Goal: Task Accomplishment & Management: Manage account settings

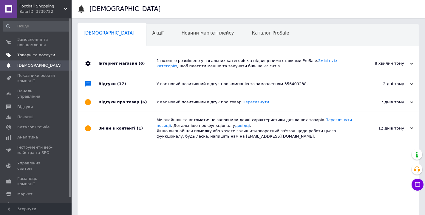
click at [27, 56] on span "Товари та послуги" at bounding box center [36, 54] width 38 height 5
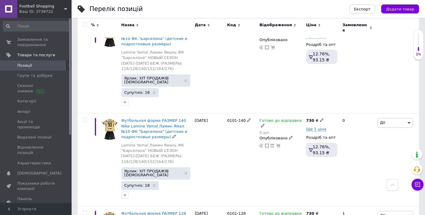
scroll to position [2466, 0]
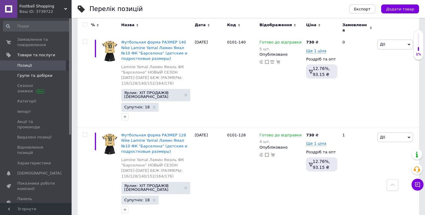
click at [43, 73] on span "Групи та добірки" at bounding box center [34, 75] width 35 height 5
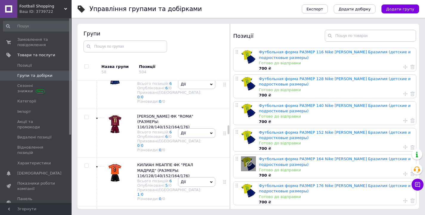
scroll to position [947, 0]
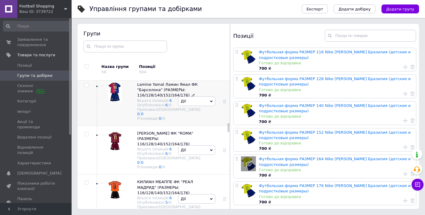
click at [164, 121] on span "Lamine Yamal Ламин Ямал ФК "Барселона" (РАЗМЕРЫ: 116/128/140/152/164/176) Всьог…" at bounding box center [169, 101] width 64 height 39
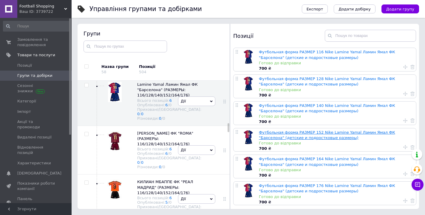
click at [293, 137] on link "Футбольная форма РАЗМЕР 152 Nike Lamine Yamal Ламин Ямал ФК "Барселона" (детски…" at bounding box center [327, 135] width 136 height 10
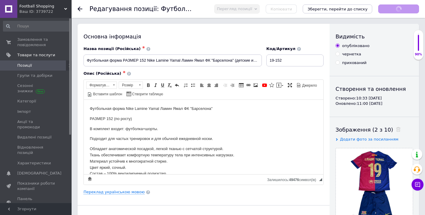
click at [353, 68] on div "Видимість опубліковано чернетка прихований Створення та оновлення Створено: 10:…" at bounding box center [373, 197] width 89 height 347
click at [353, 66] on div "Видимість опубліковано чернетка прихований Створення та оновлення Створено: 10:…" at bounding box center [373, 197] width 89 height 347
click at [353, 65] on div "прихований" at bounding box center [354, 62] width 24 height 5
click at [339, 64] on input "прихований" at bounding box center [337, 63] width 4 height 4
radio input "true"
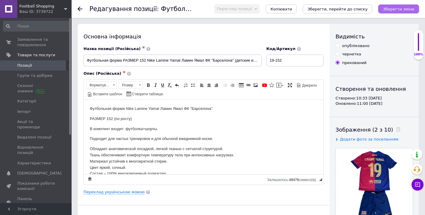
click at [399, 11] on icon "Зберегти зміни" at bounding box center [398, 9] width 31 height 4
click at [390, 6] on button "Зберегти зміни" at bounding box center [398, 8] width 41 height 9
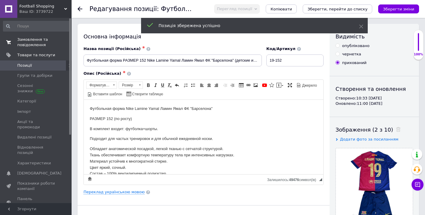
click at [57, 46] on span "0 0" at bounding box center [63, 42] width 16 height 11
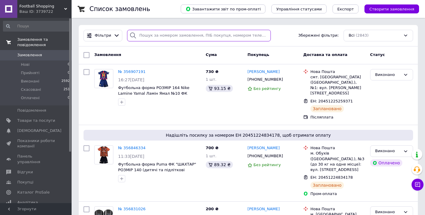
click at [148, 35] on input "search" at bounding box center [199, 36] width 144 height 12
paste input "356176810"
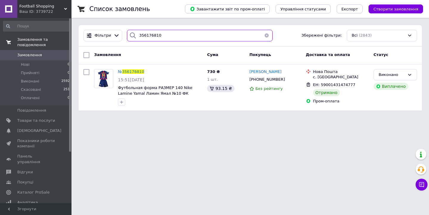
type input "356176810"
click at [264, 34] on button "button" at bounding box center [267, 36] width 12 height 12
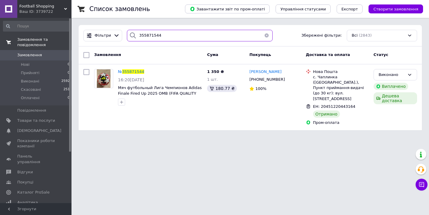
type input "355871544"
click at [263, 34] on button "button" at bounding box center [267, 36] width 12 height 12
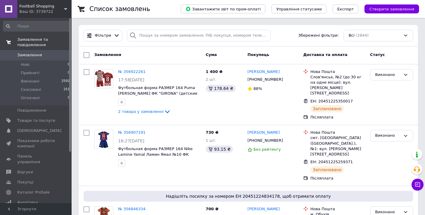
click at [29, 56] on span "Замовлення" at bounding box center [29, 54] width 25 height 5
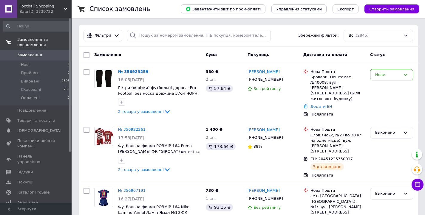
click at [49, 57] on span "Замовлення" at bounding box center [36, 54] width 38 height 5
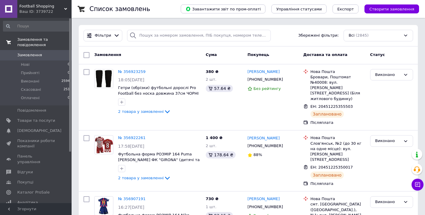
click at [57, 58] on link "Замовлення 0" at bounding box center [36, 55] width 73 height 10
click at [36, 120] on span "Товари та послуги" at bounding box center [36, 120] width 38 height 5
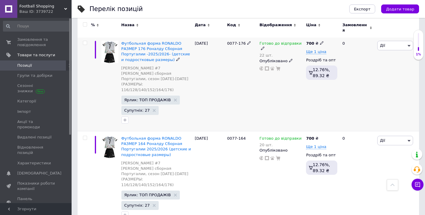
scroll to position [5760, 0]
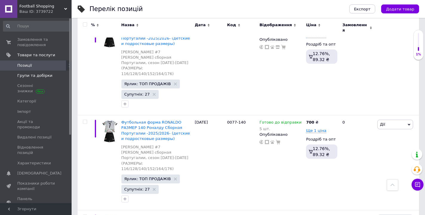
click at [34, 78] on span "Групи та добірки" at bounding box center [34, 75] width 35 height 5
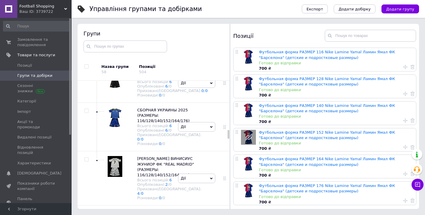
scroll to position [1099, 0]
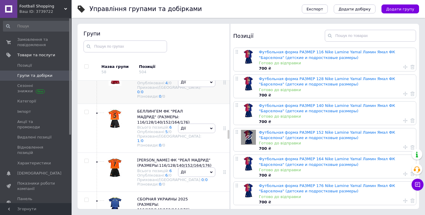
click at [147, 76] on span "[PERSON_NAME] ФК "GIRONA" (РАЗМЕРЫ: 128/140/152/164)" at bounding box center [167, 71] width 60 height 10
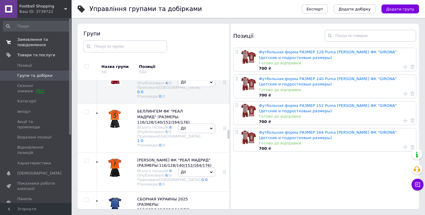
click at [53, 36] on link "Замовлення та повідомлення 0 0" at bounding box center [36, 42] width 73 height 15
